Goal: Find specific page/section: Find specific page/section

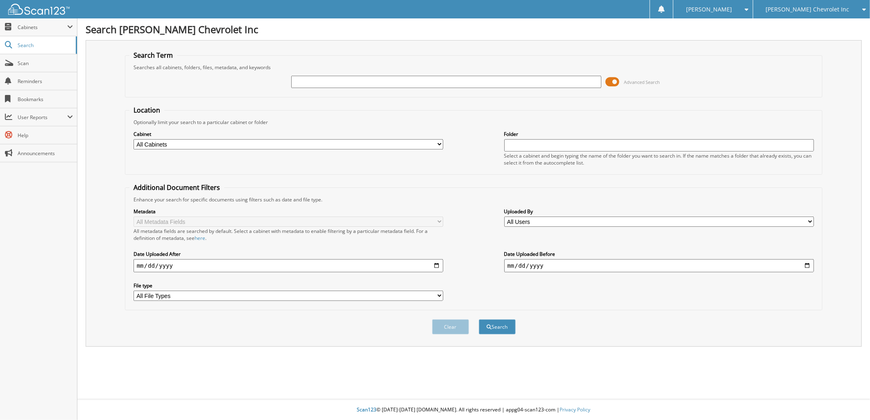
click at [323, 81] on input "text" at bounding box center [446, 82] width 310 height 12
paste input "204853"
type input "204853"
click at [505, 323] on button "Search" at bounding box center [497, 327] width 37 height 15
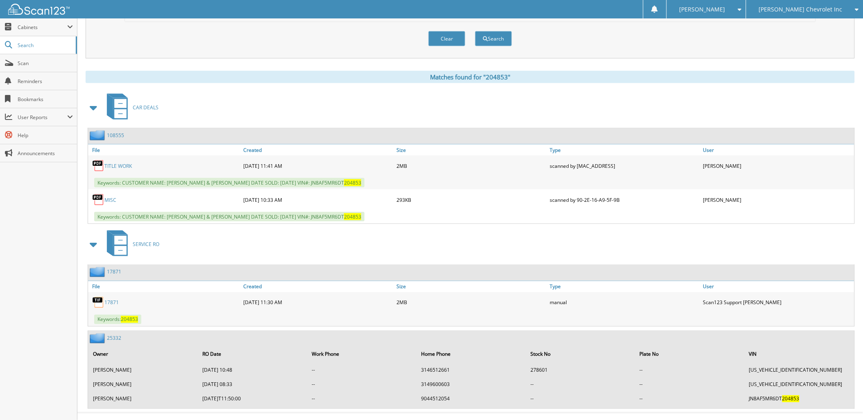
scroll to position [290, 0]
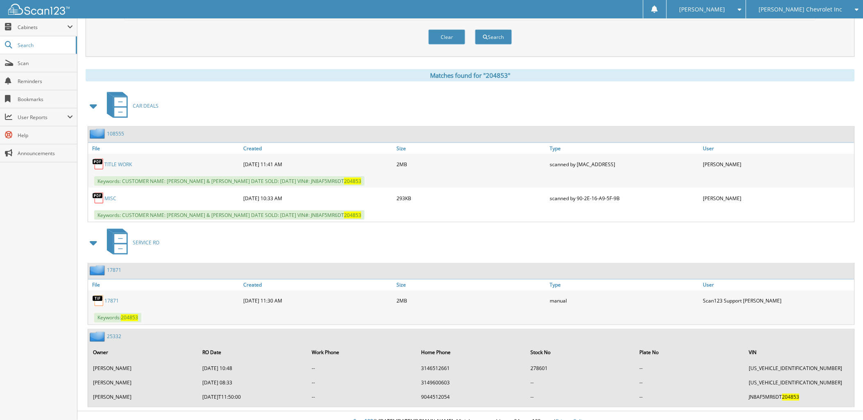
click at [108, 195] on link "MISC" at bounding box center [111, 198] width 12 height 7
click at [26, 61] on span "Scan" at bounding box center [45, 63] width 55 height 7
